Goal: Task Accomplishment & Management: Use online tool/utility

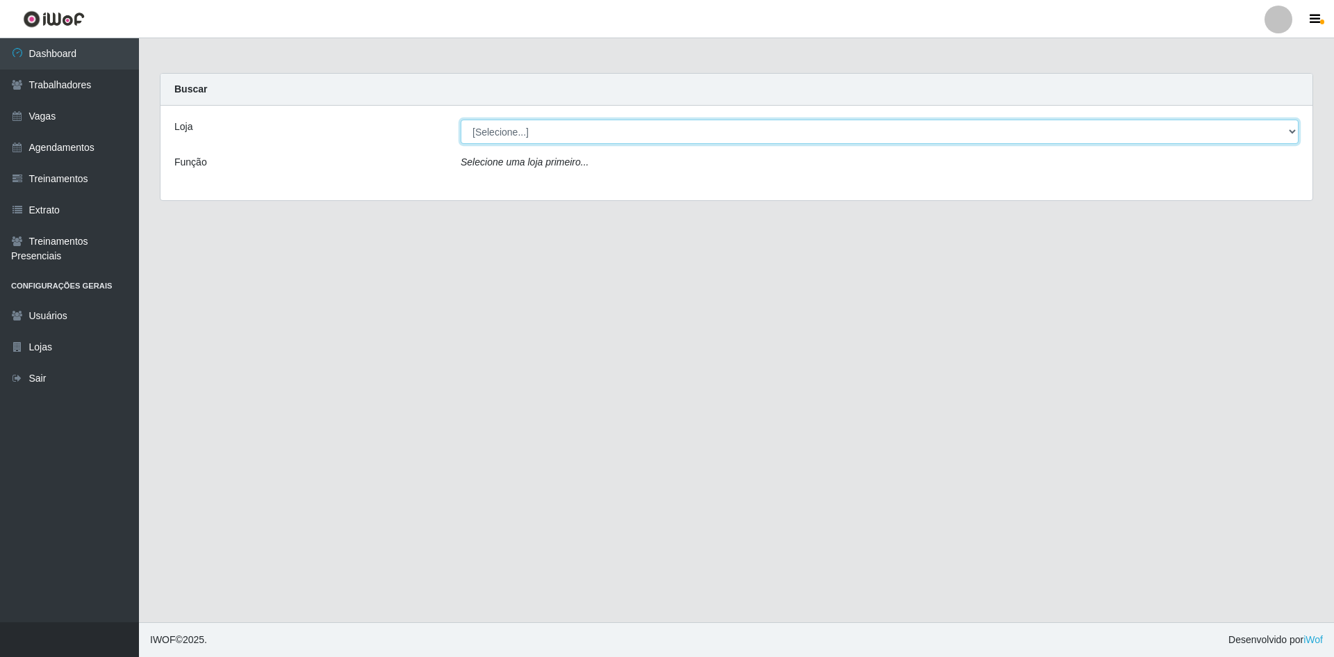
click at [623, 133] on select "[Selecione...] [GEOGRAPHIC_DATA] - [GEOGRAPHIC_DATA] - [GEOGRAPHIC_DATA] - [GEO…" at bounding box center [880, 132] width 838 height 24
select select "505"
click at [461, 120] on select "[Selecione...] [GEOGRAPHIC_DATA] - [GEOGRAPHIC_DATA] - [GEOGRAPHIC_DATA] - [GEO…" at bounding box center [880, 132] width 838 height 24
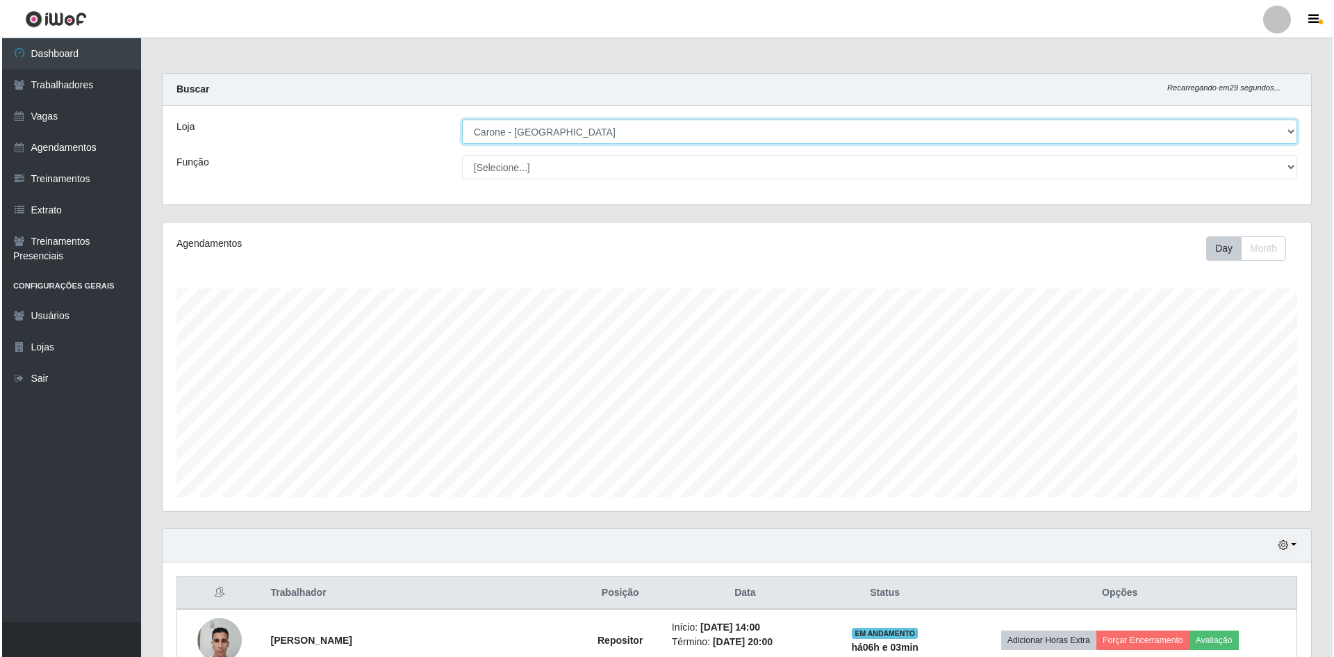
scroll to position [204, 0]
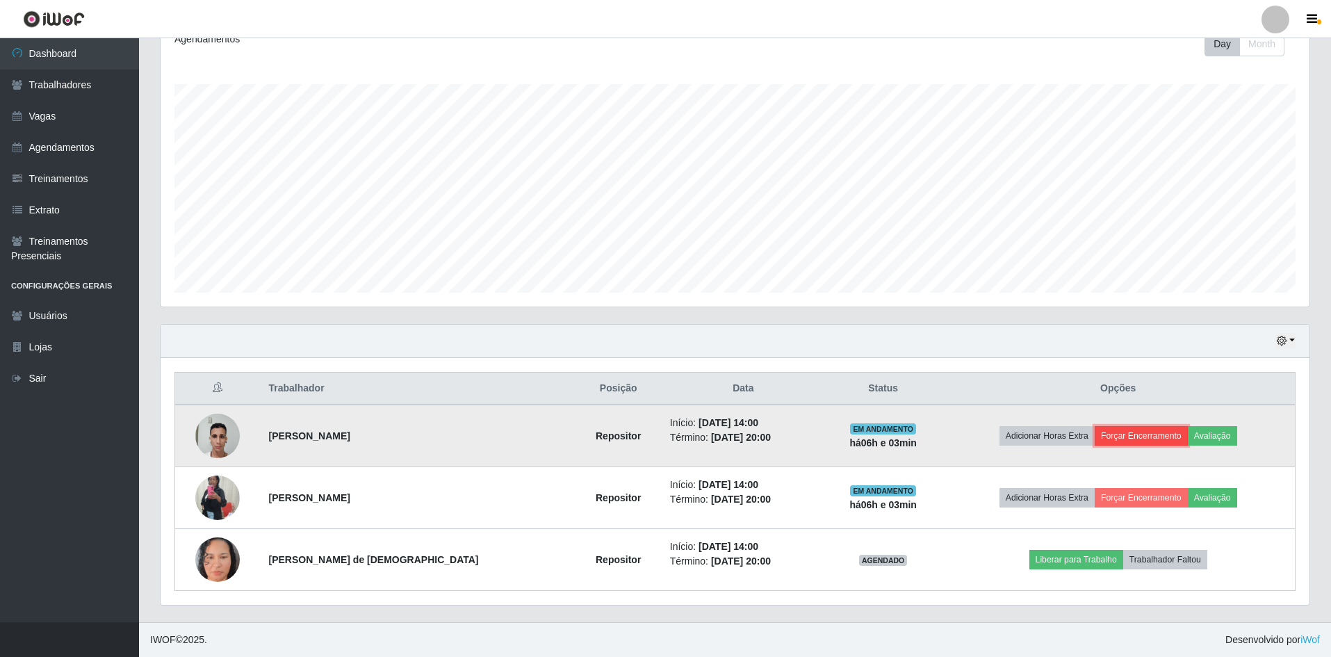
click at [1149, 432] on button "Forçar Encerramento" at bounding box center [1141, 435] width 93 height 19
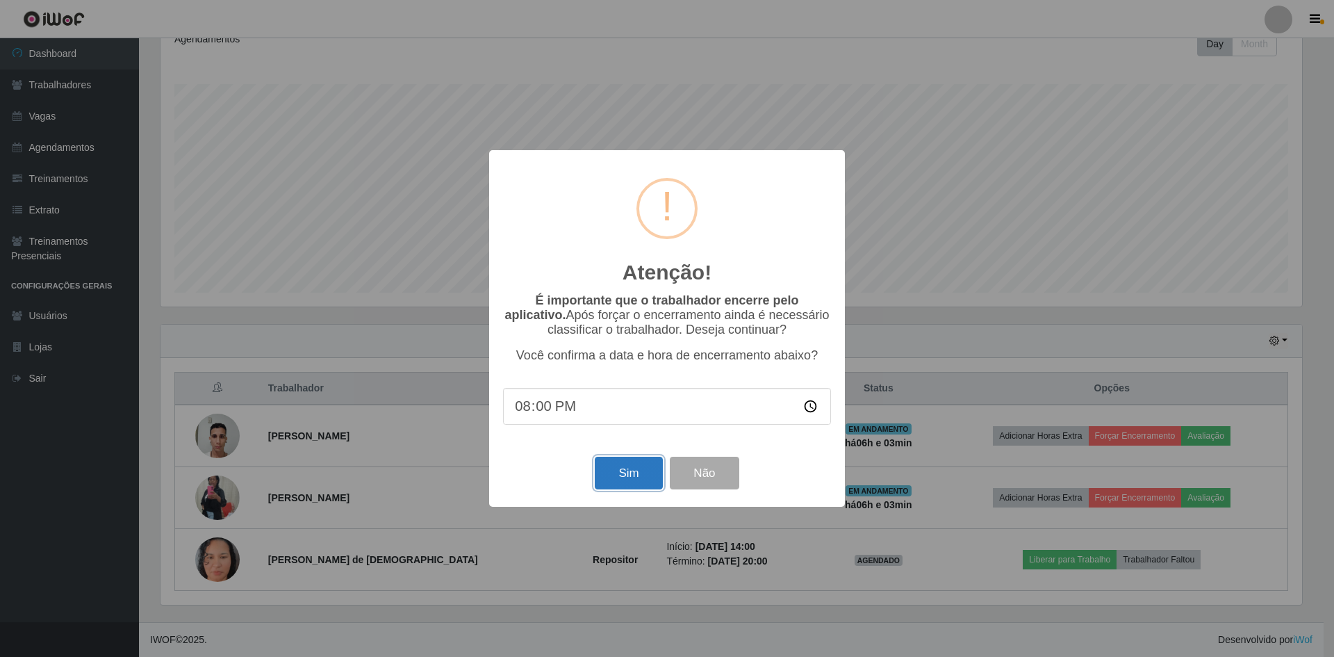
click at [639, 470] on button "Sim" at bounding box center [628, 473] width 67 height 33
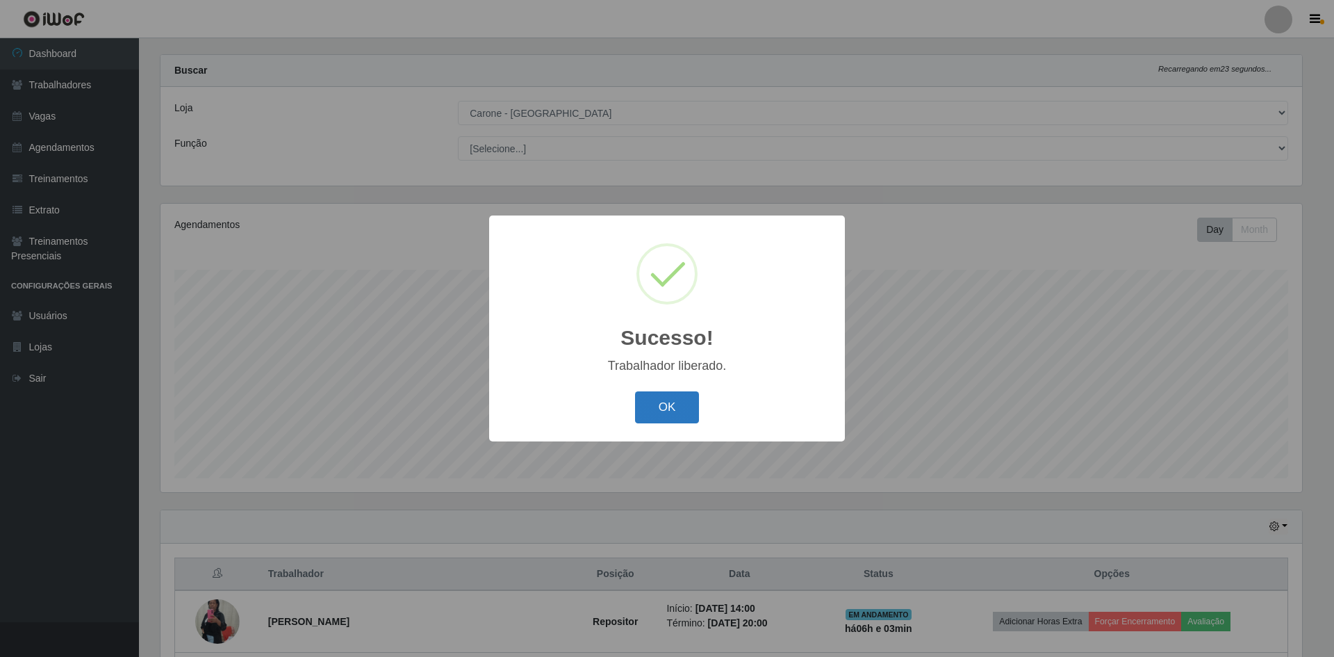
click at [688, 414] on button "OK" at bounding box center [667, 407] width 65 height 33
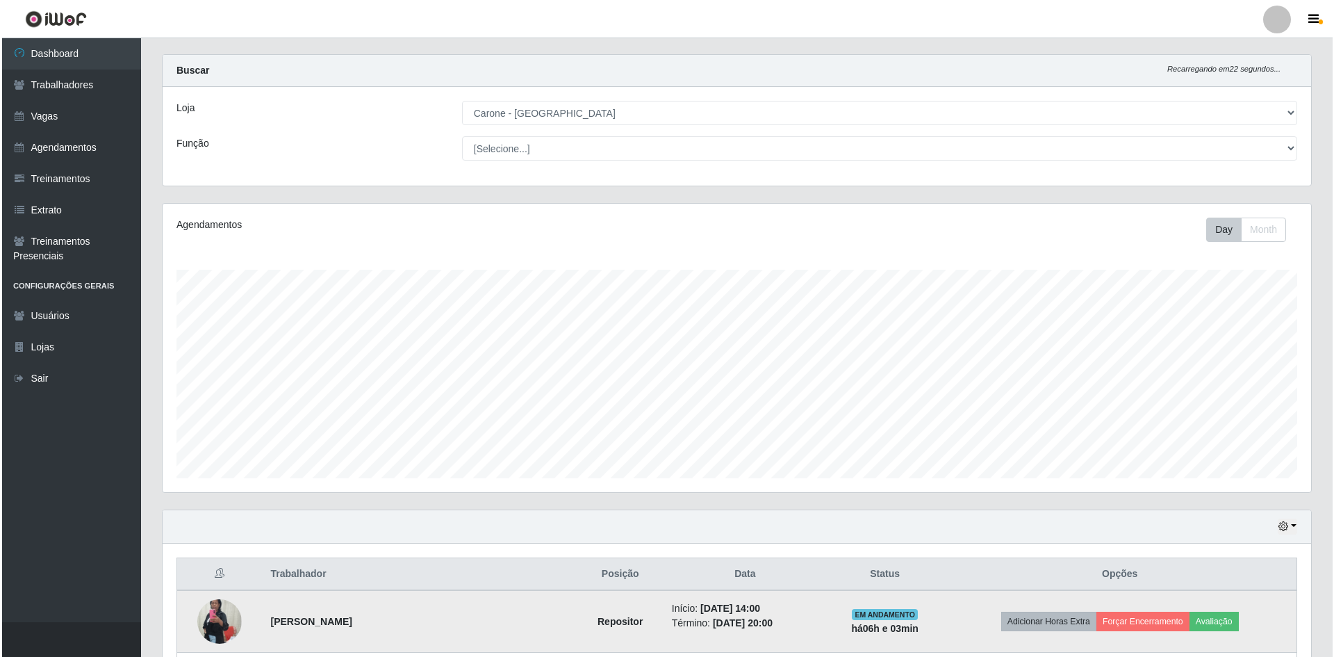
scroll to position [142, 0]
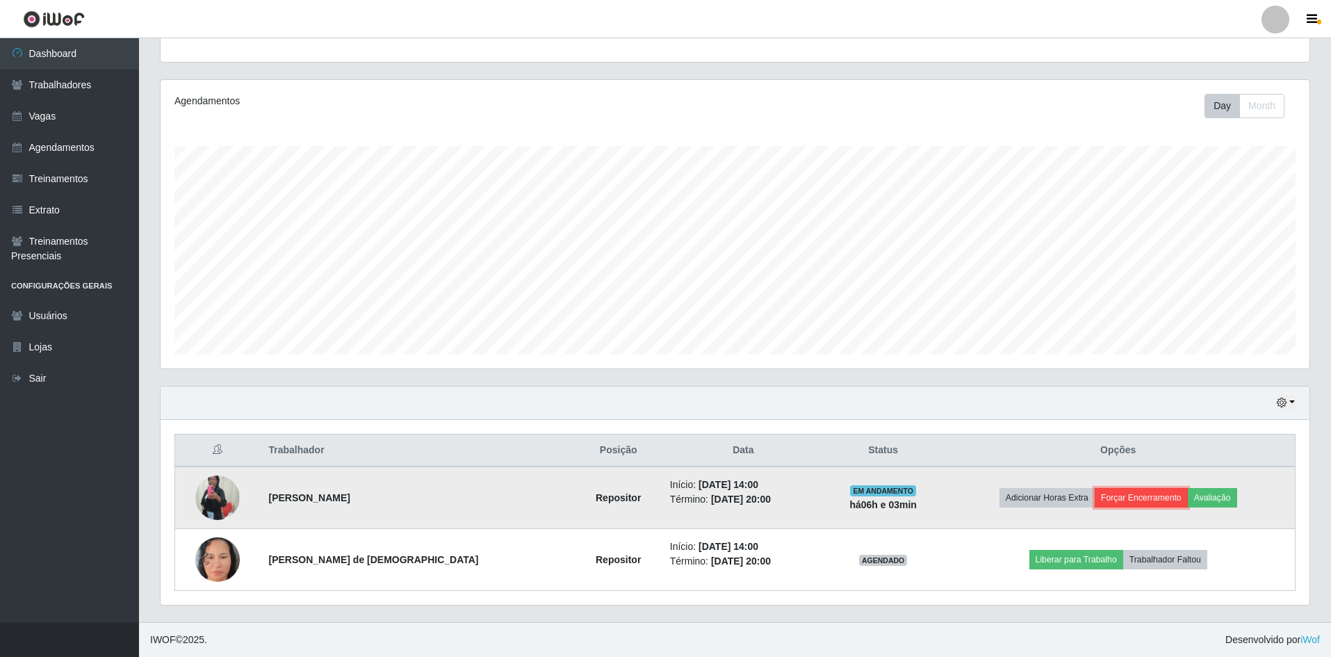
click at [1131, 498] on button "Forçar Encerramento" at bounding box center [1141, 497] width 93 height 19
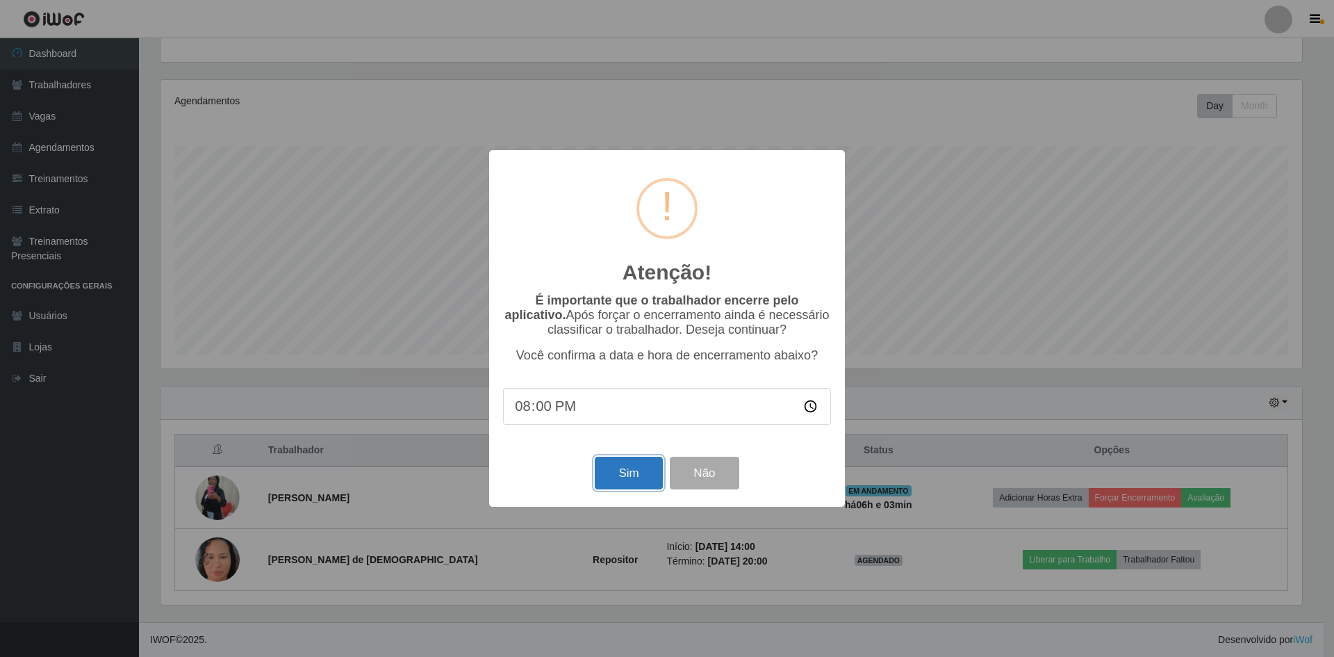
click at [618, 473] on button "Sim" at bounding box center [628, 473] width 67 height 33
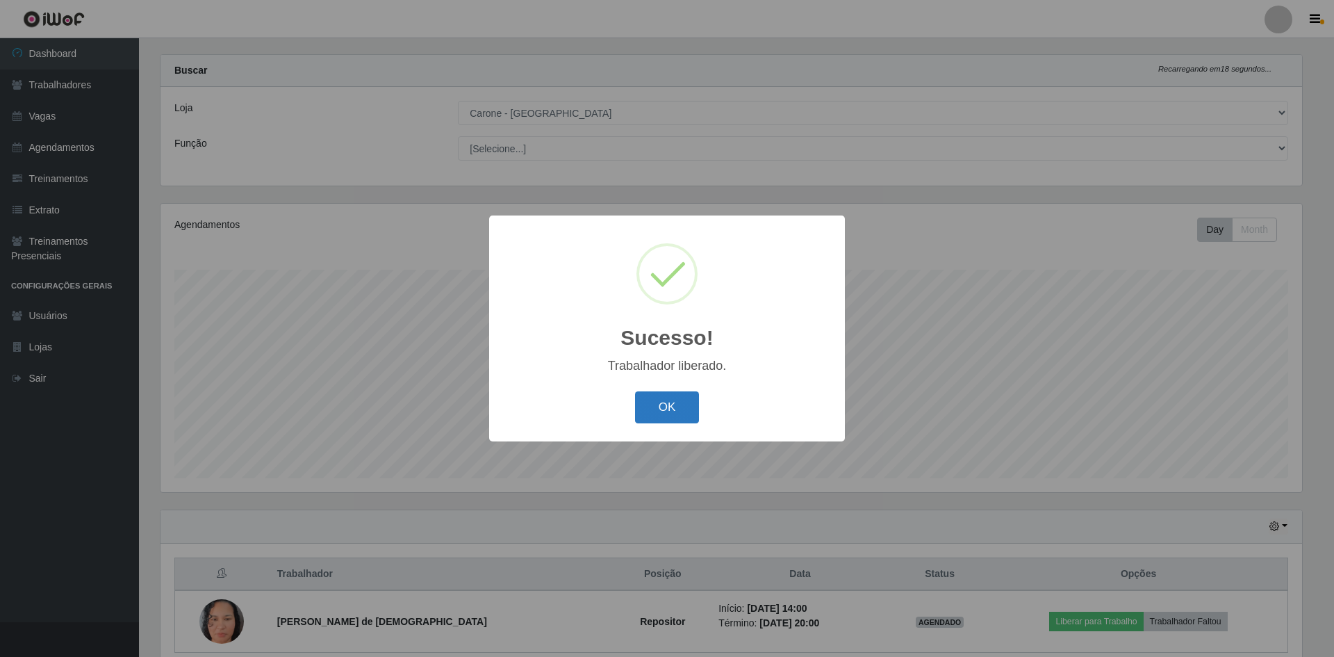
click at [663, 407] on button "OK" at bounding box center [667, 407] width 65 height 33
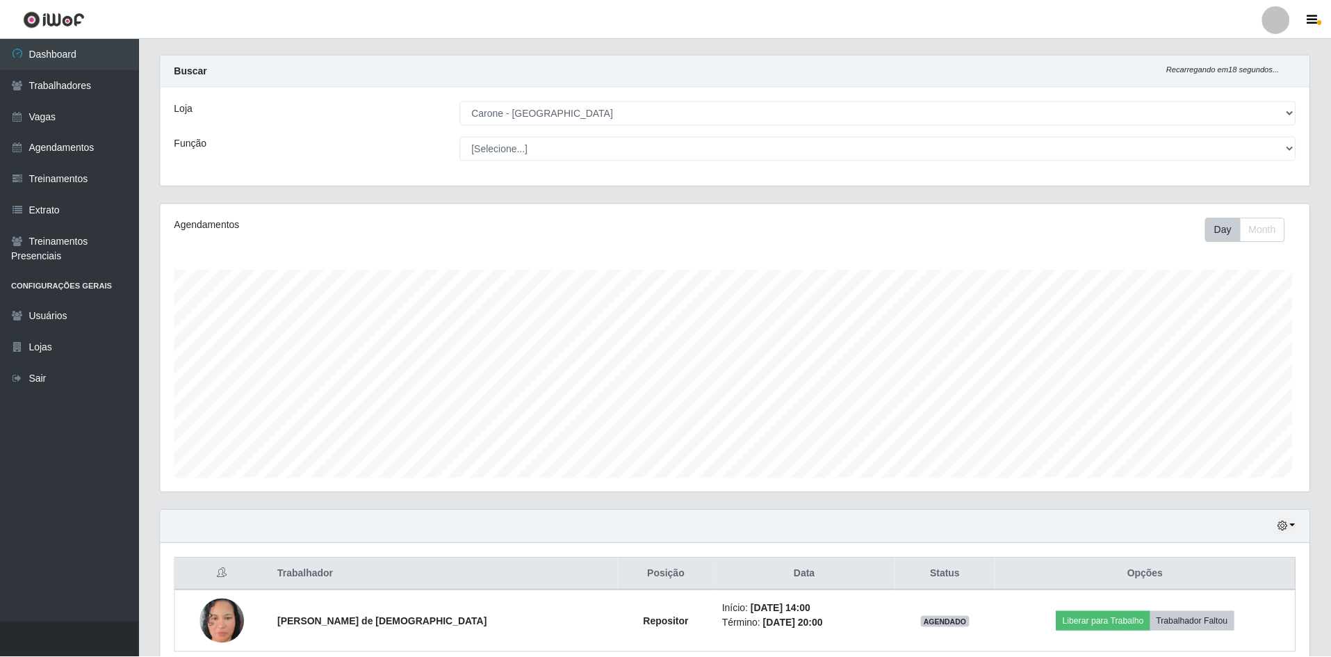
scroll to position [288, 1149]
